Goal: Task Accomplishment & Management: Manage account settings

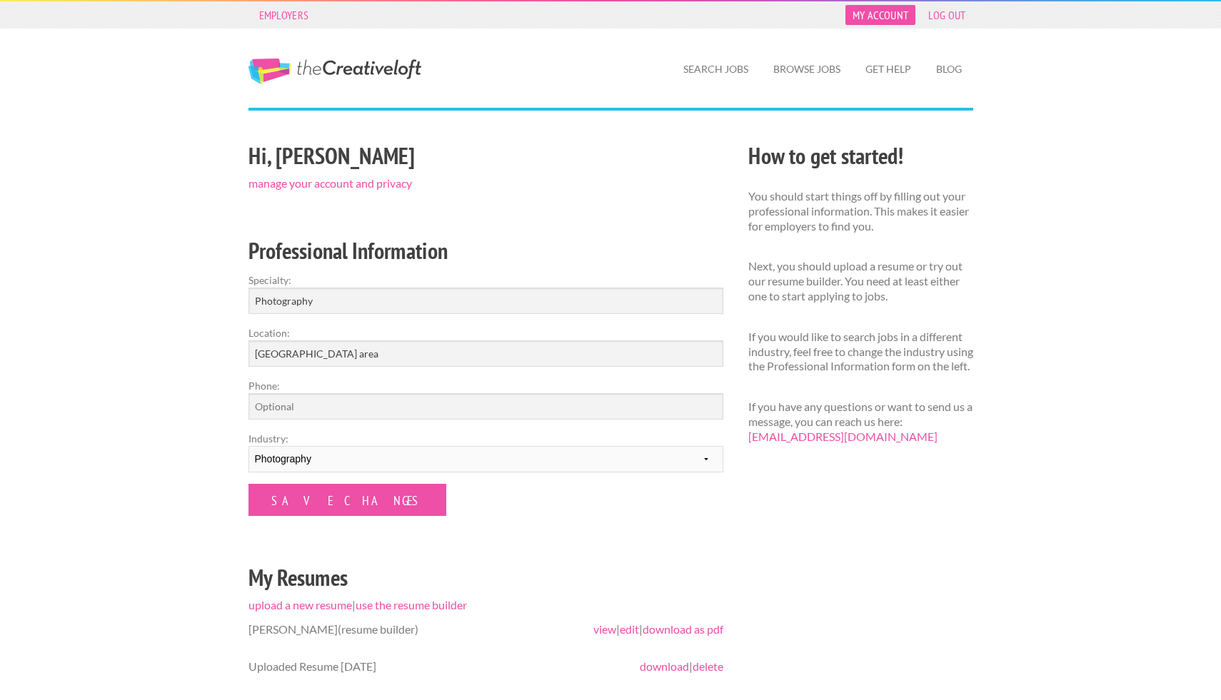
click at [870, 20] on link "My Account" at bounding box center [880, 15] width 70 height 20
click at [316, 186] on link "manage your account and privacy" at bounding box center [330, 183] width 164 height 14
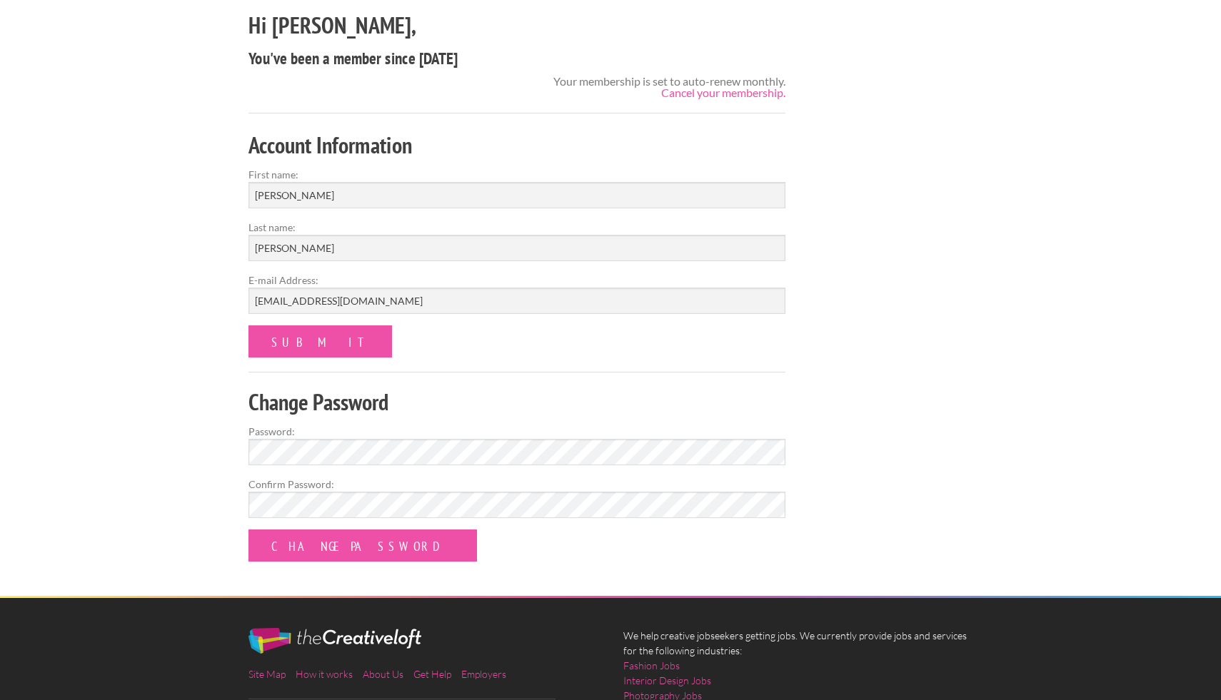
scroll to position [129, 0]
